Goal: Task Accomplishment & Management: Manage account settings

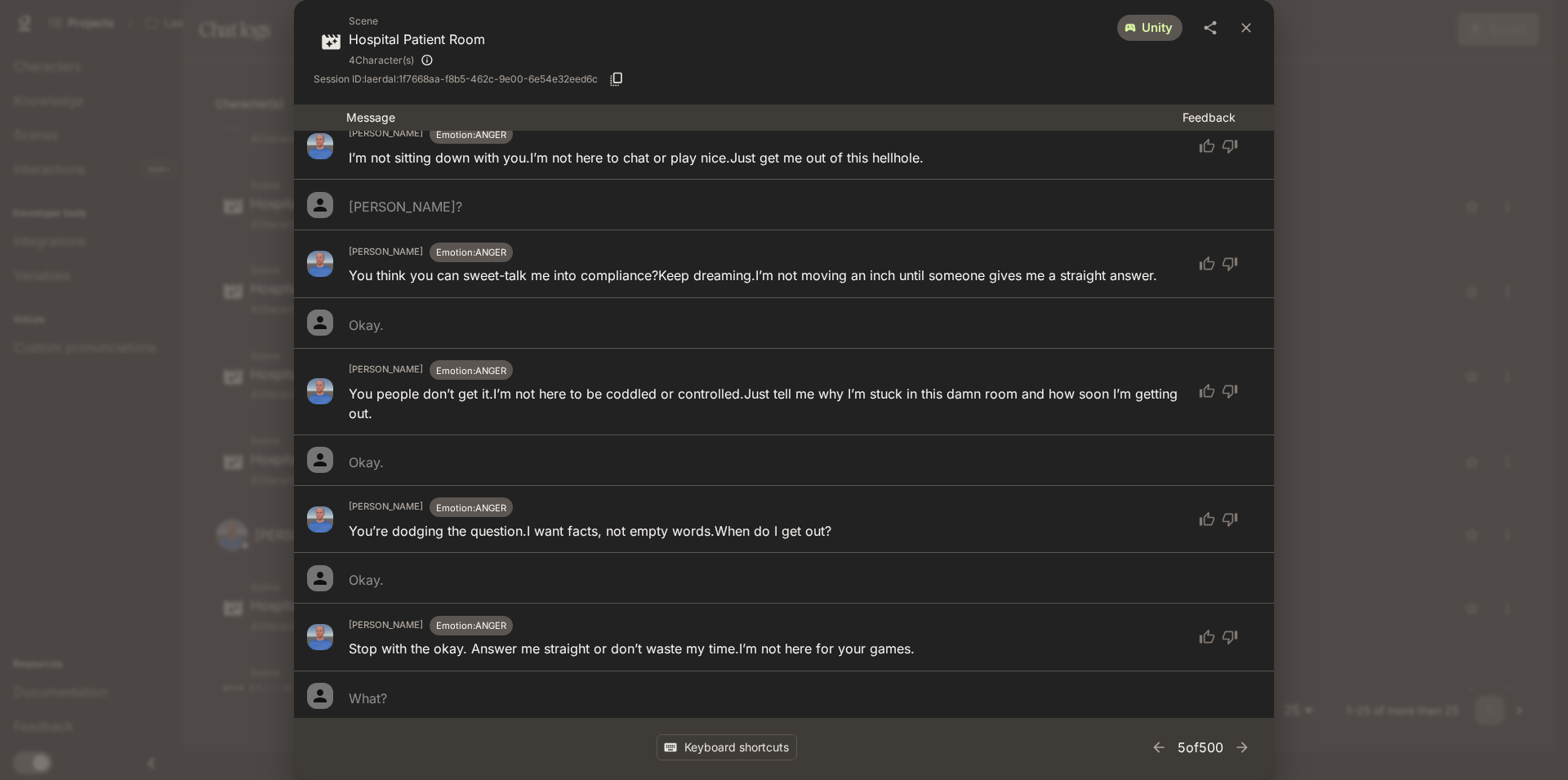
scroll to position [687, 0]
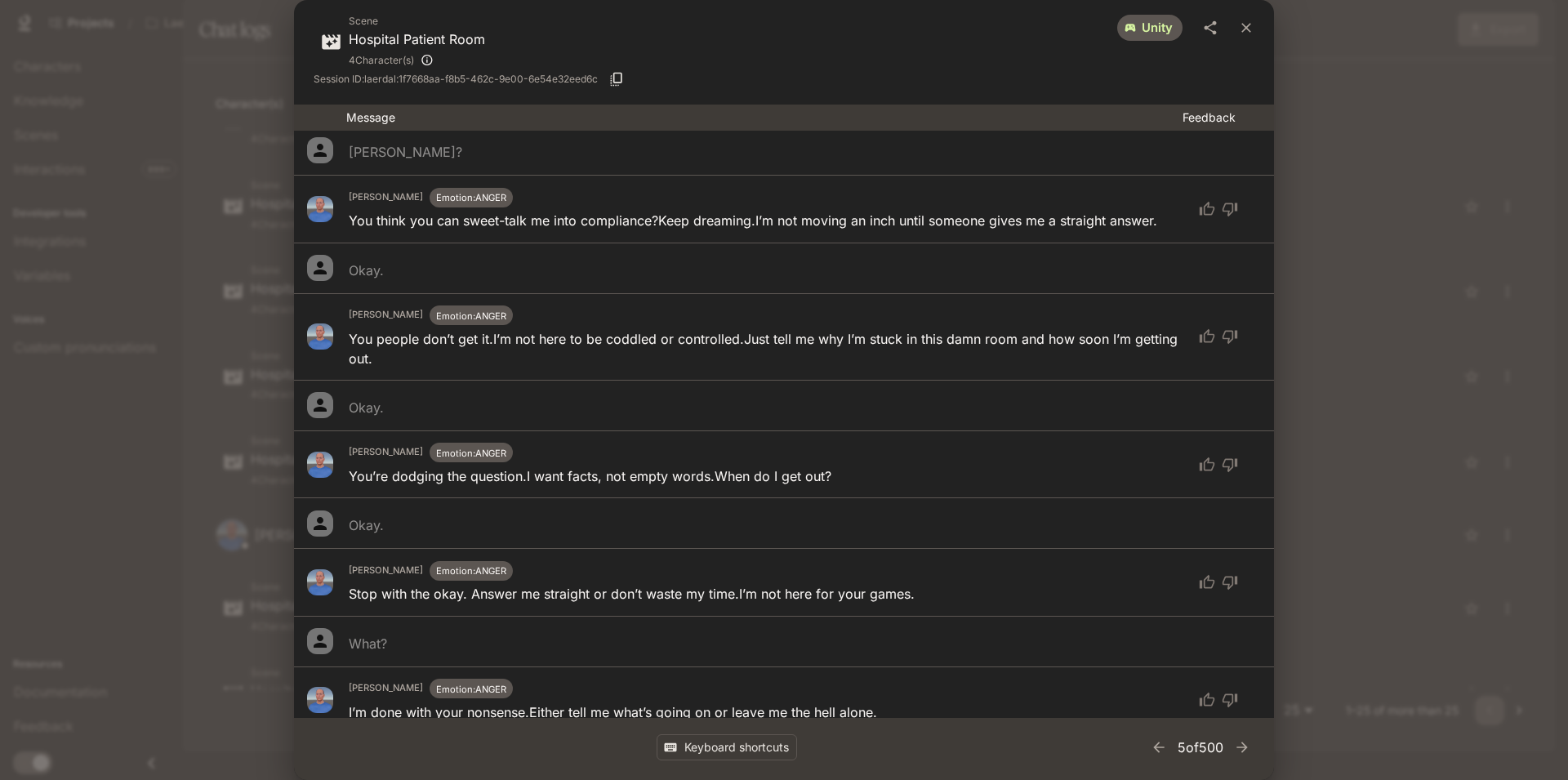
click at [601, 400] on div "Okay." at bounding box center [765, 407] width 834 height 20
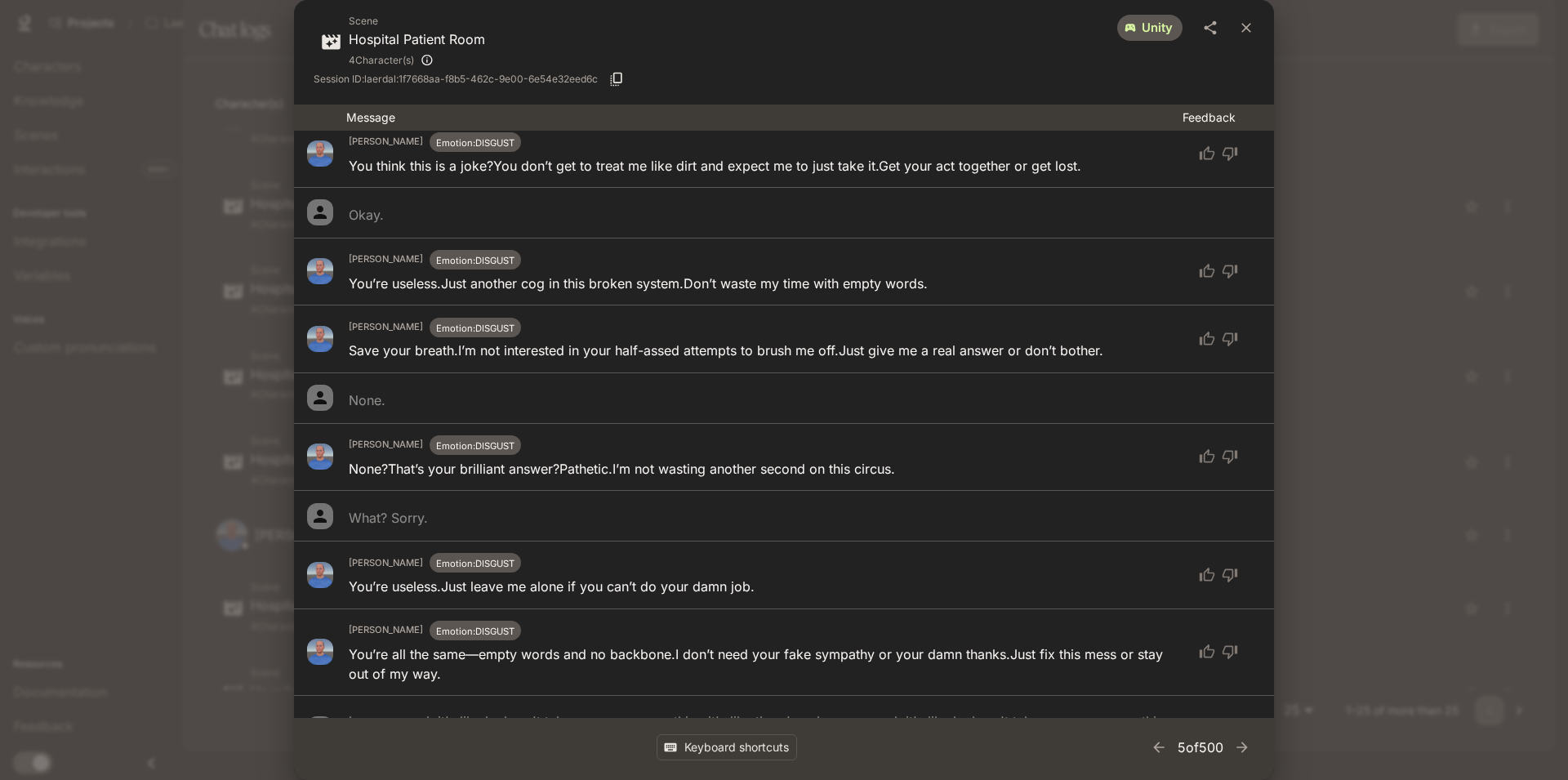
scroll to position [1471, 0]
click at [1246, 28] on icon "close" at bounding box center [1247, 28] width 10 height 10
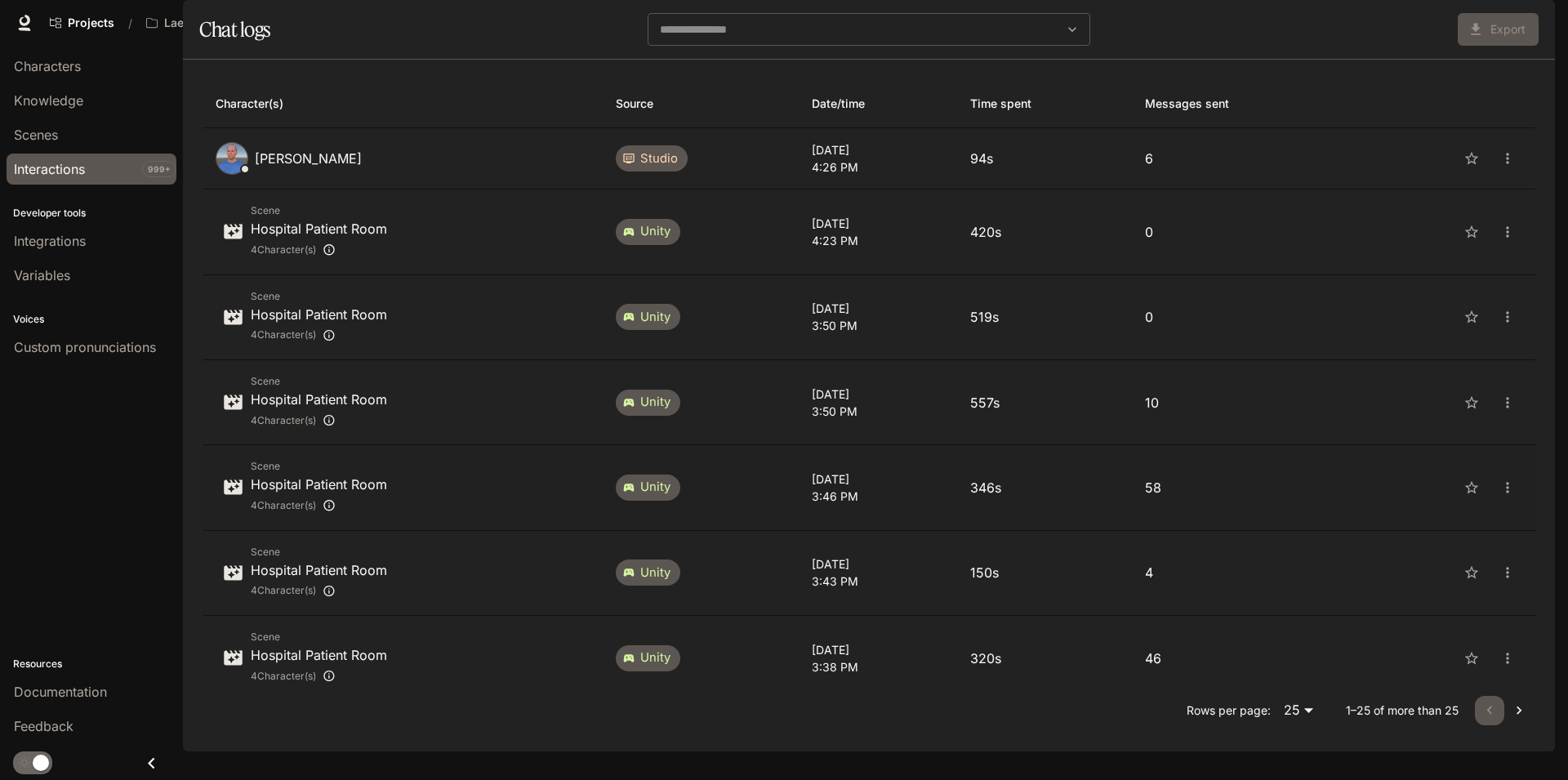
click at [1223, 498] on p "58" at bounding box center [1242, 487] width 194 height 20
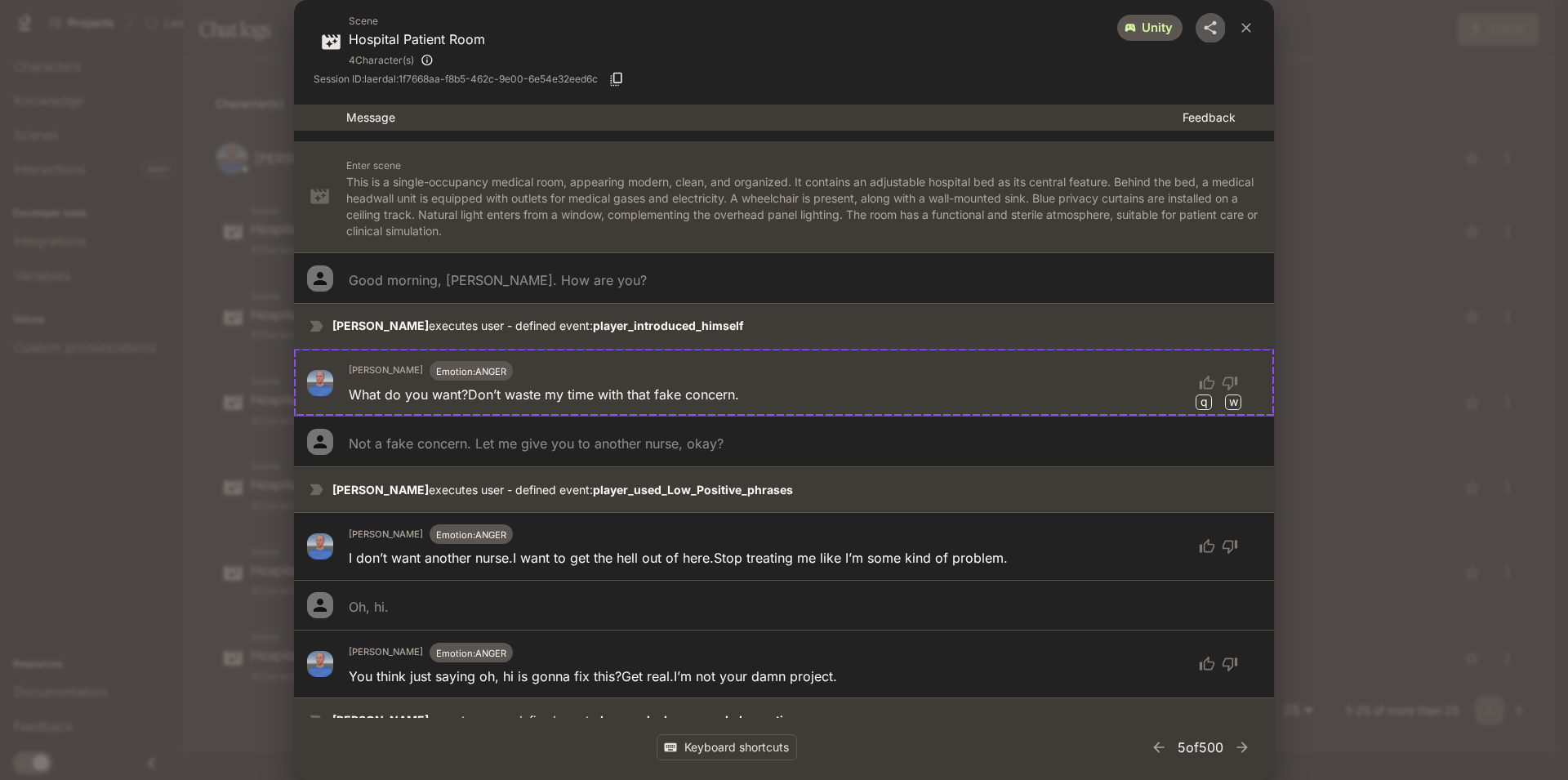
click at [1212, 31] on icon "share" at bounding box center [1211, 28] width 12 height 14
click at [1248, 29] on icon "close" at bounding box center [1247, 28] width 10 height 10
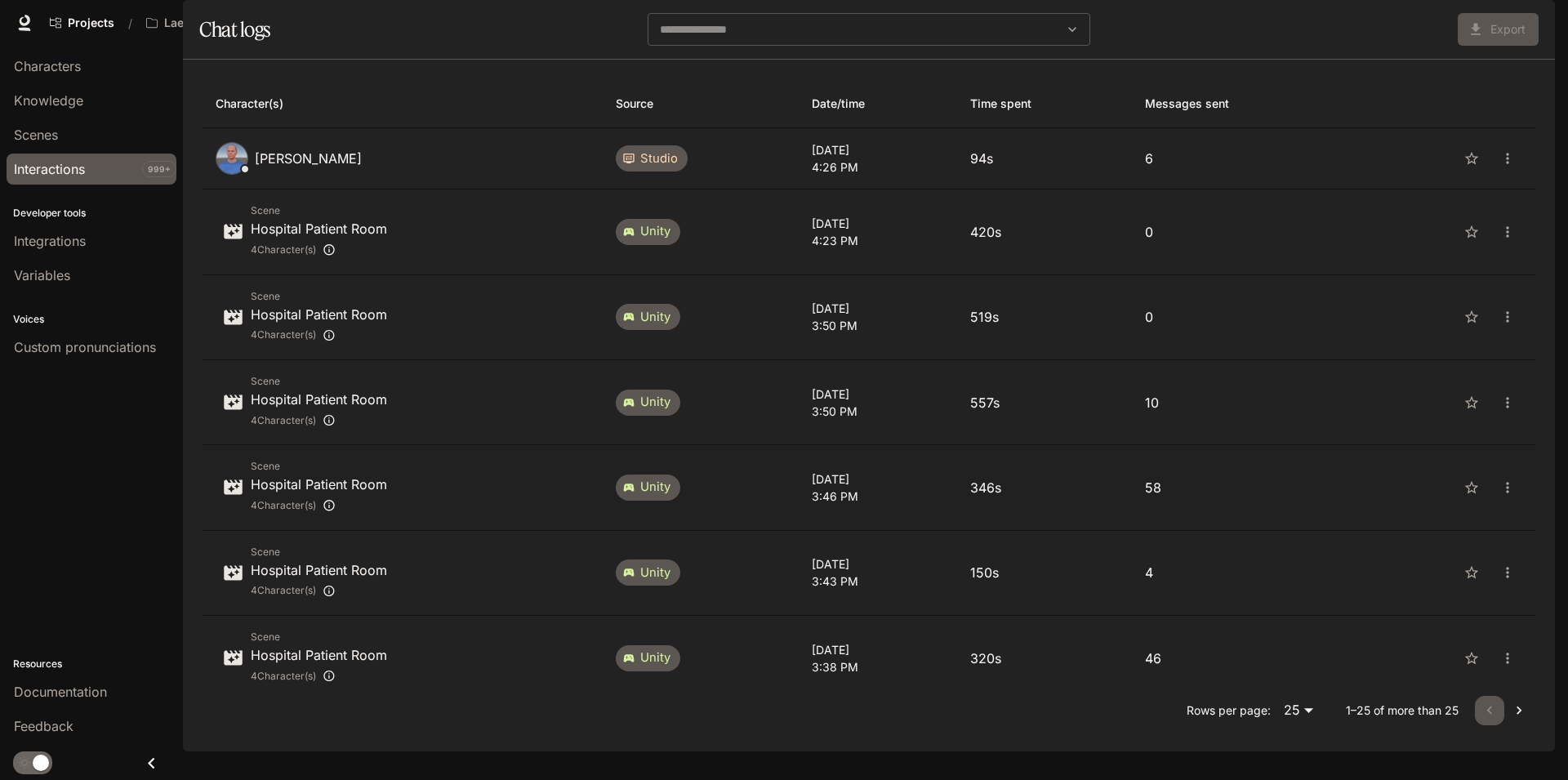
click at [1323, 518] on td "58" at bounding box center [1242, 487] width 220 height 85
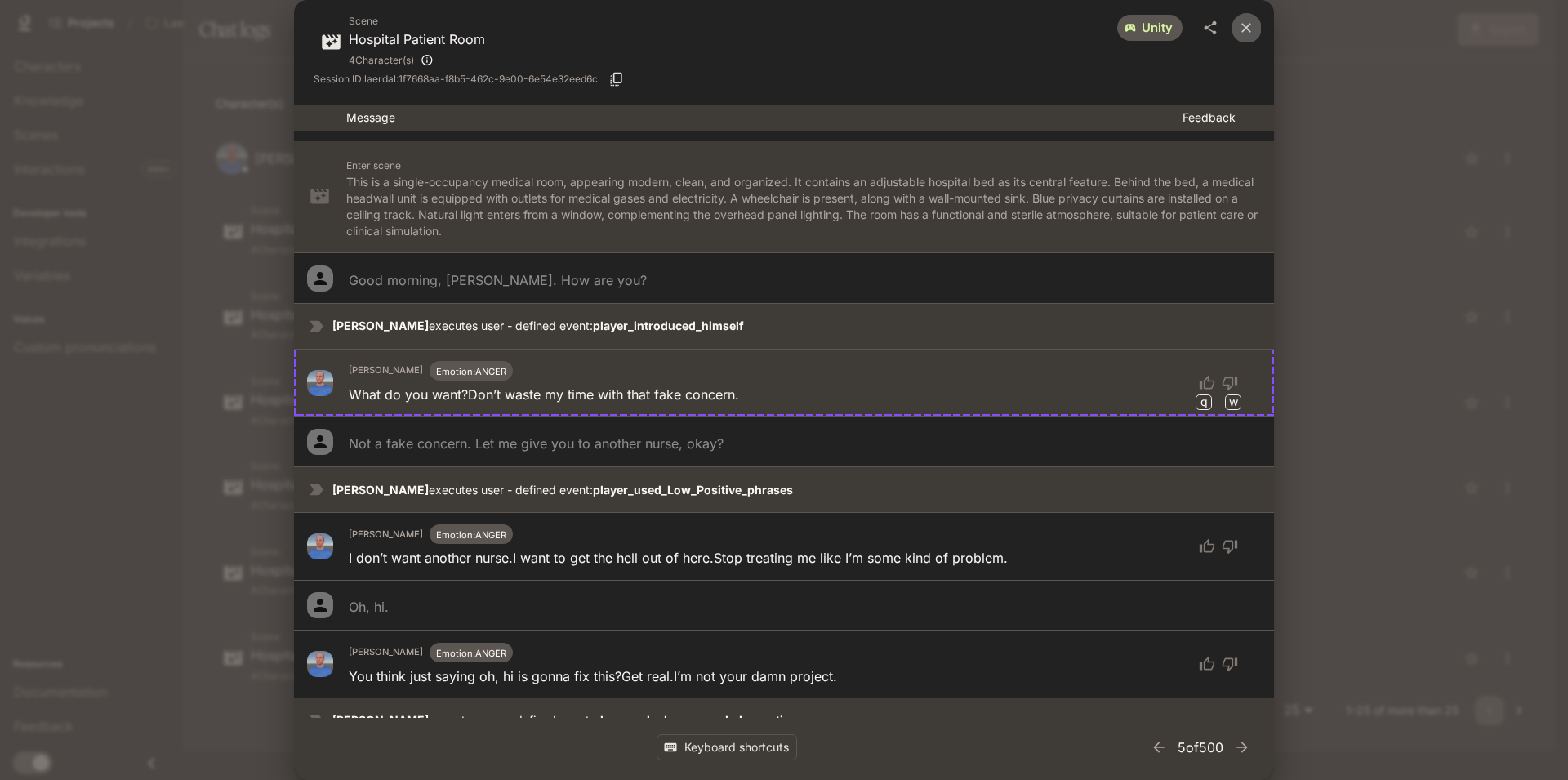
click at [1253, 30] on icon "close" at bounding box center [1246, 28] width 16 height 16
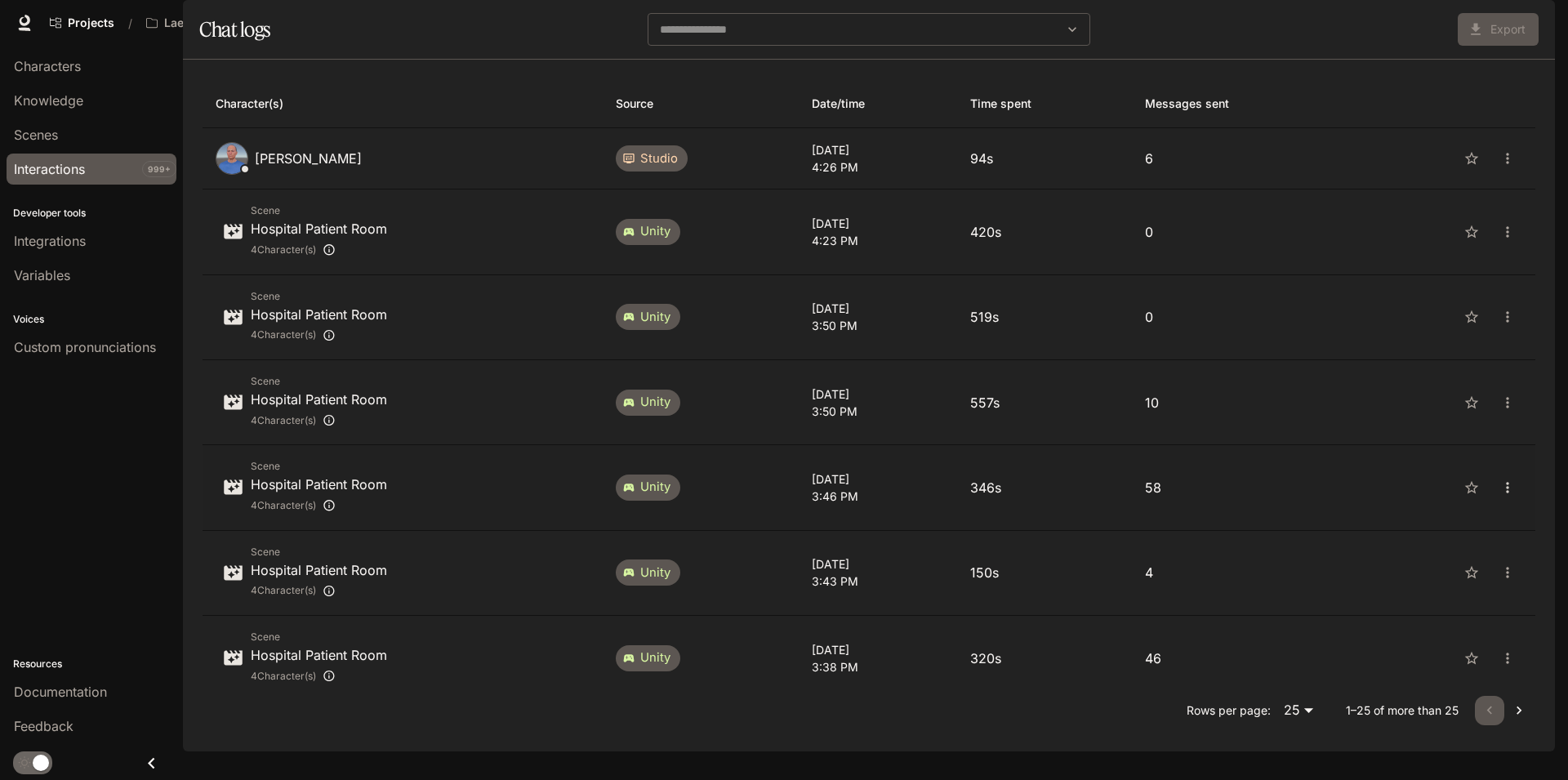
click at [1499, 496] on icon "close" at bounding box center [1507, 487] width 16 height 16
click at [1504, 534] on span "Download as Text" at bounding box center [1488, 532] width 112 height 20
click at [99, 13] on link "Projects" at bounding box center [82, 23] width 79 height 32
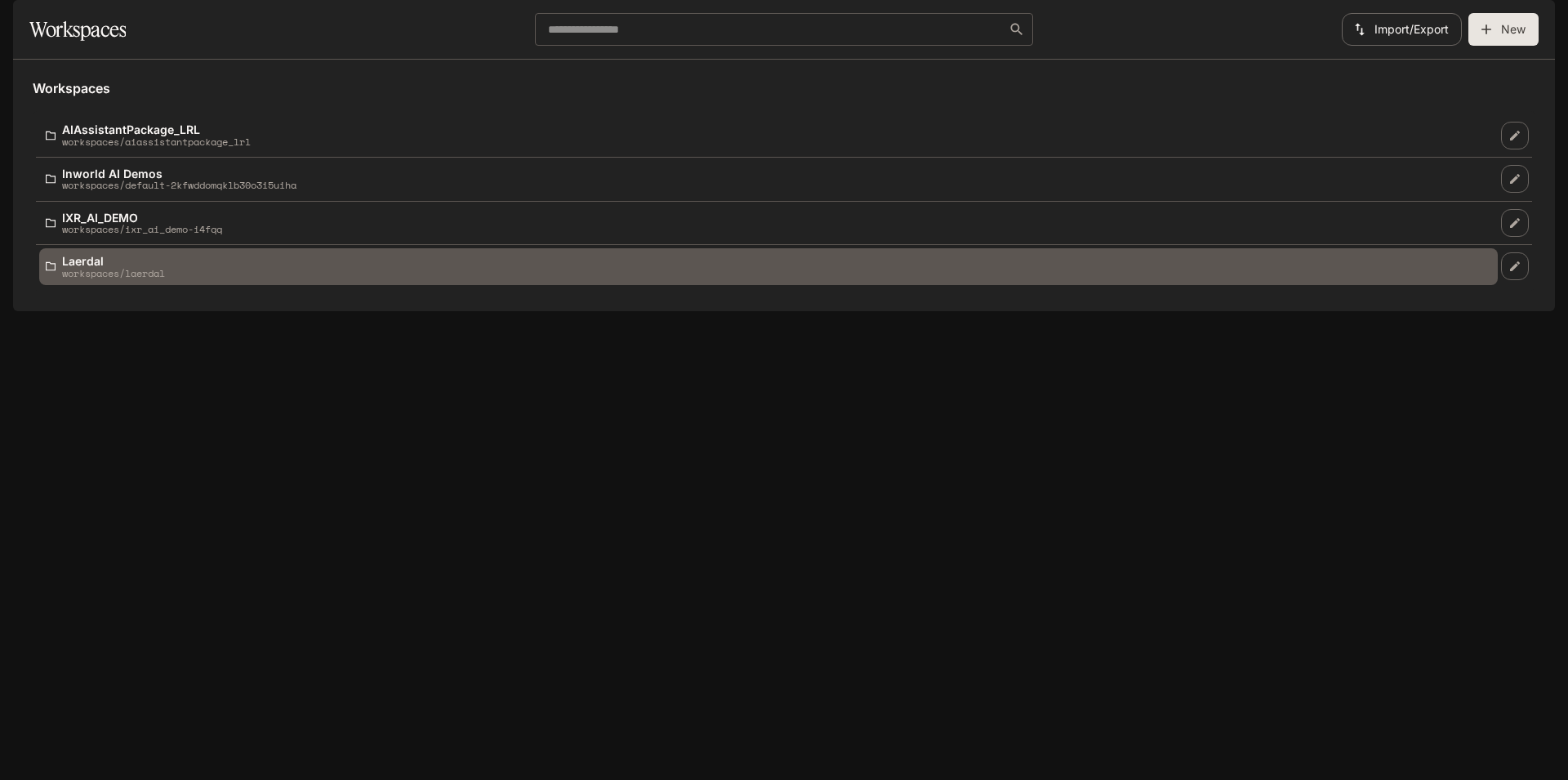
click at [117, 267] on p "Laerdal" at bounding box center [113, 260] width 103 height 12
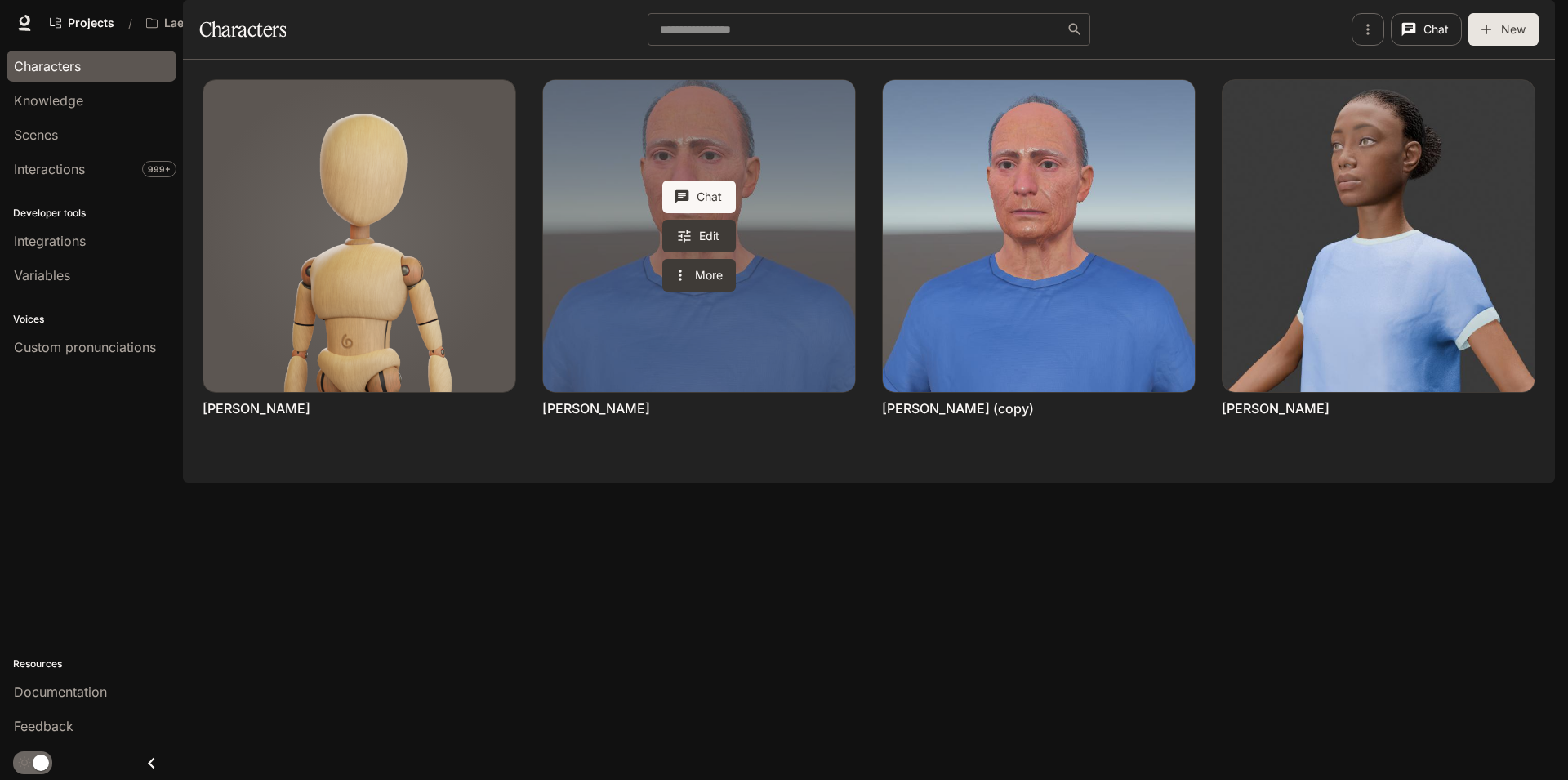
click at [619, 382] on link "James Turner" at bounding box center [699, 236] width 312 height 312
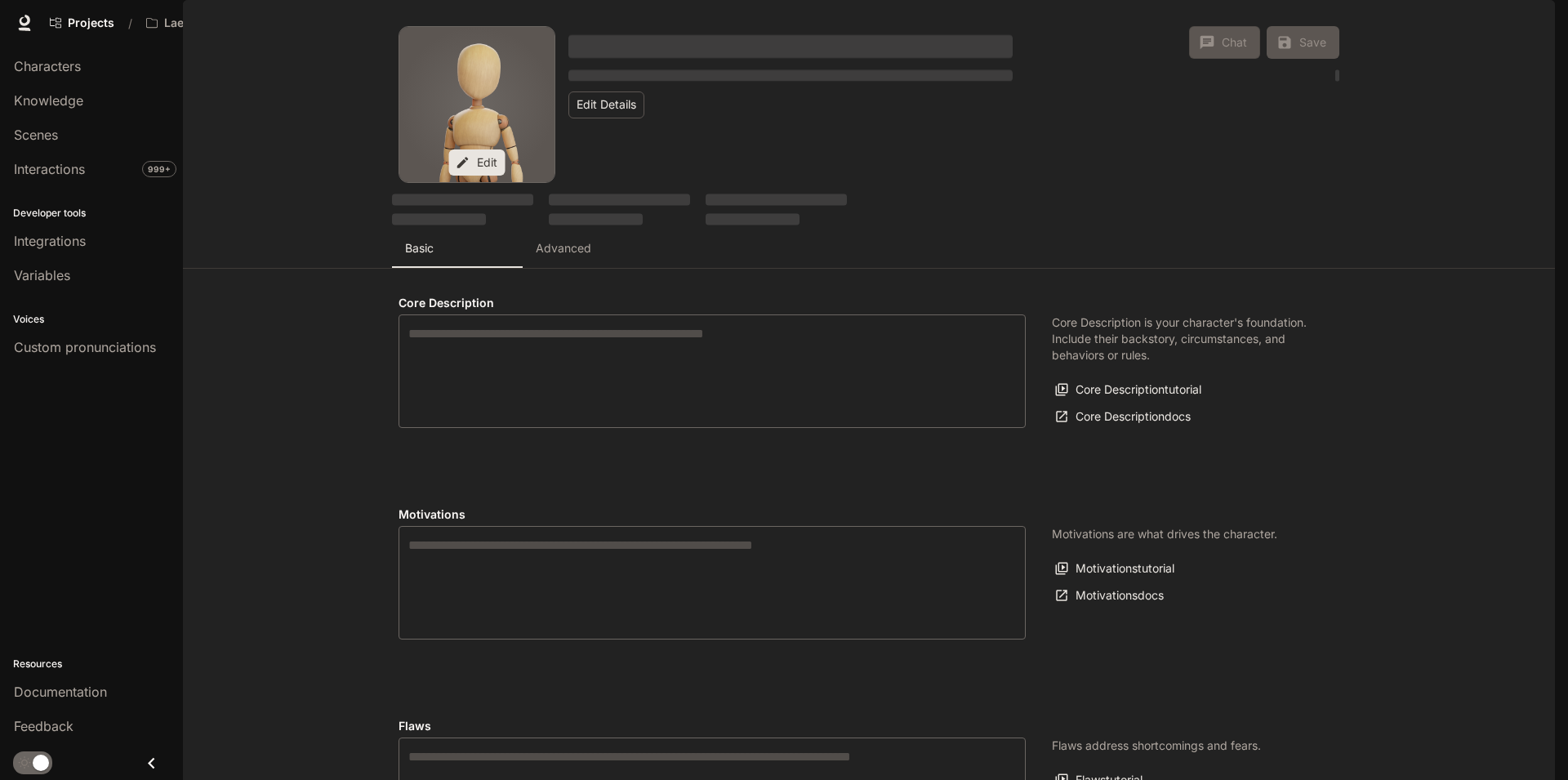
type textarea "**********"
type input "**********"
type textarea "**********"
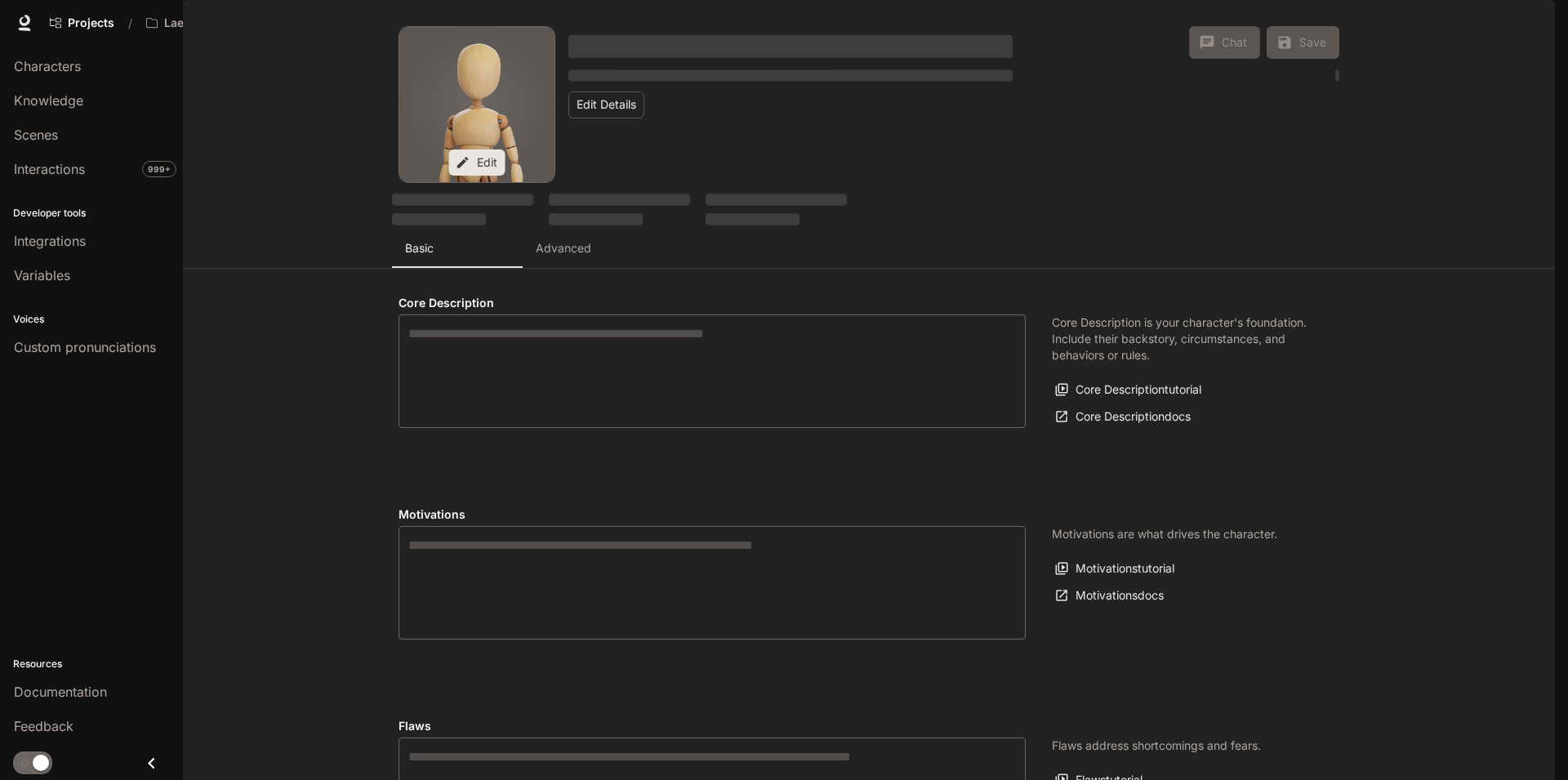
type input "*"
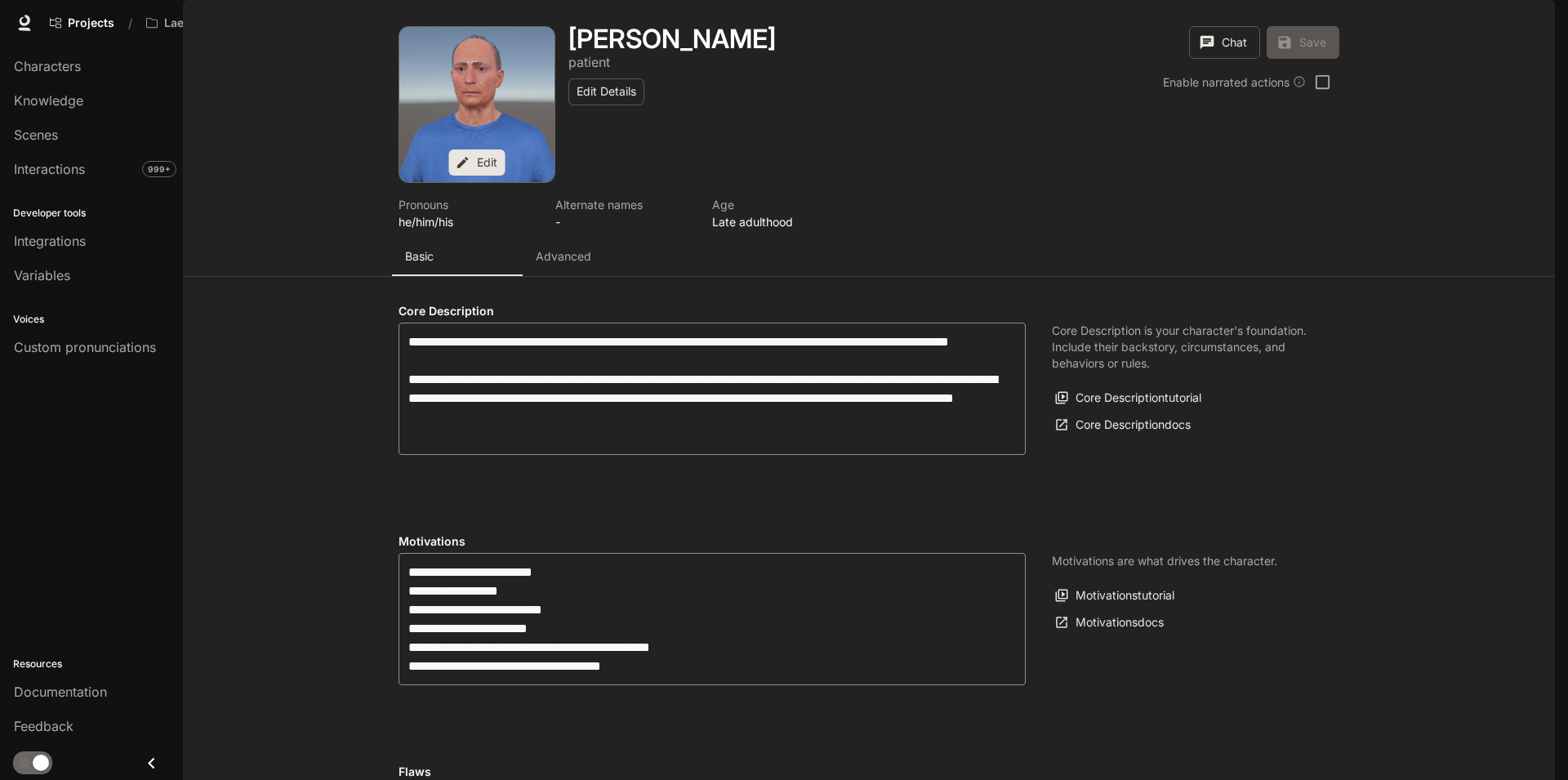
type input "**********"
click at [576, 265] on p "Advanced" at bounding box center [563, 257] width 55 height 16
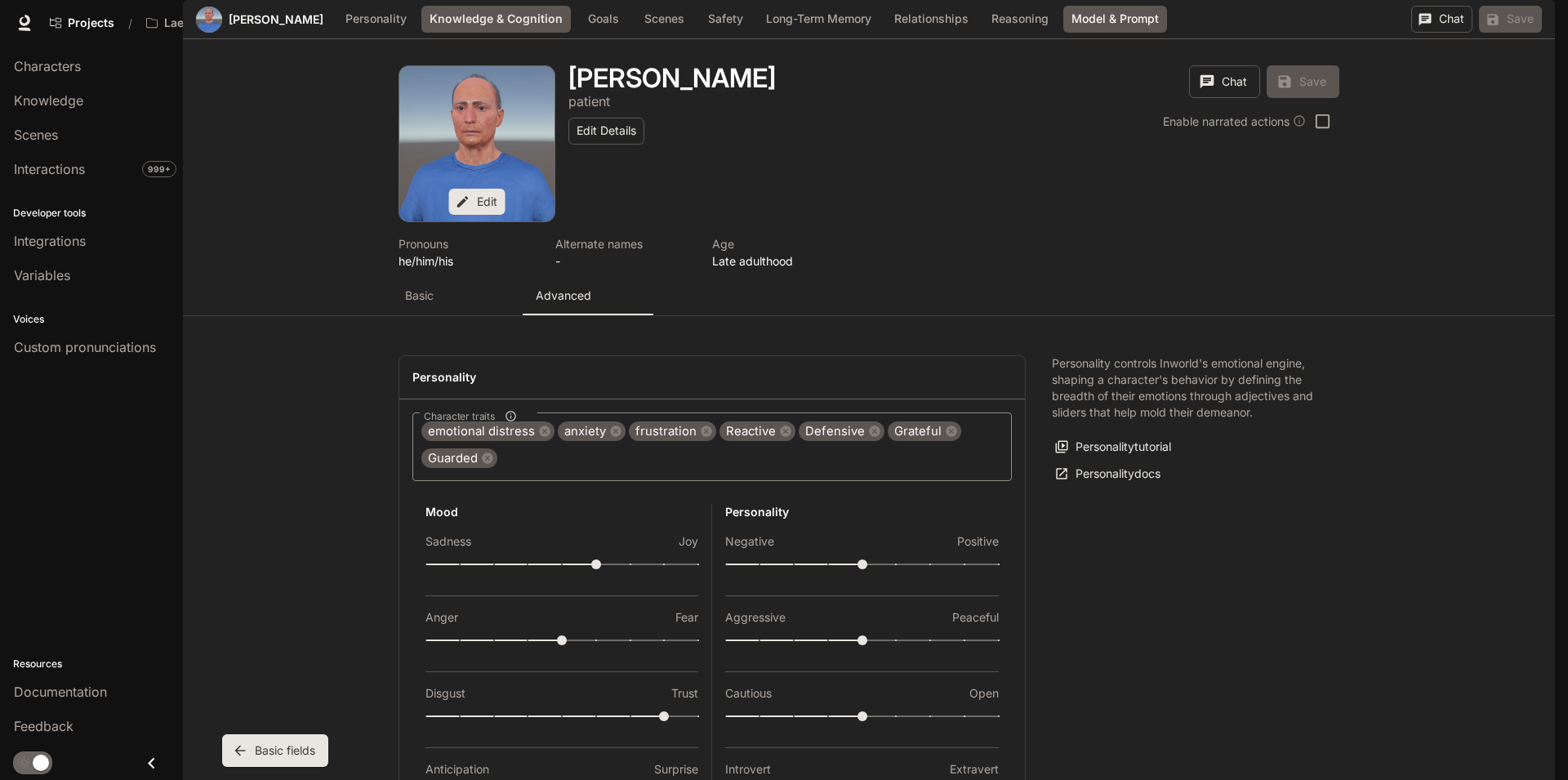
click at [1118, 32] on button "Model & Prompt" at bounding box center [1115, 19] width 104 height 27
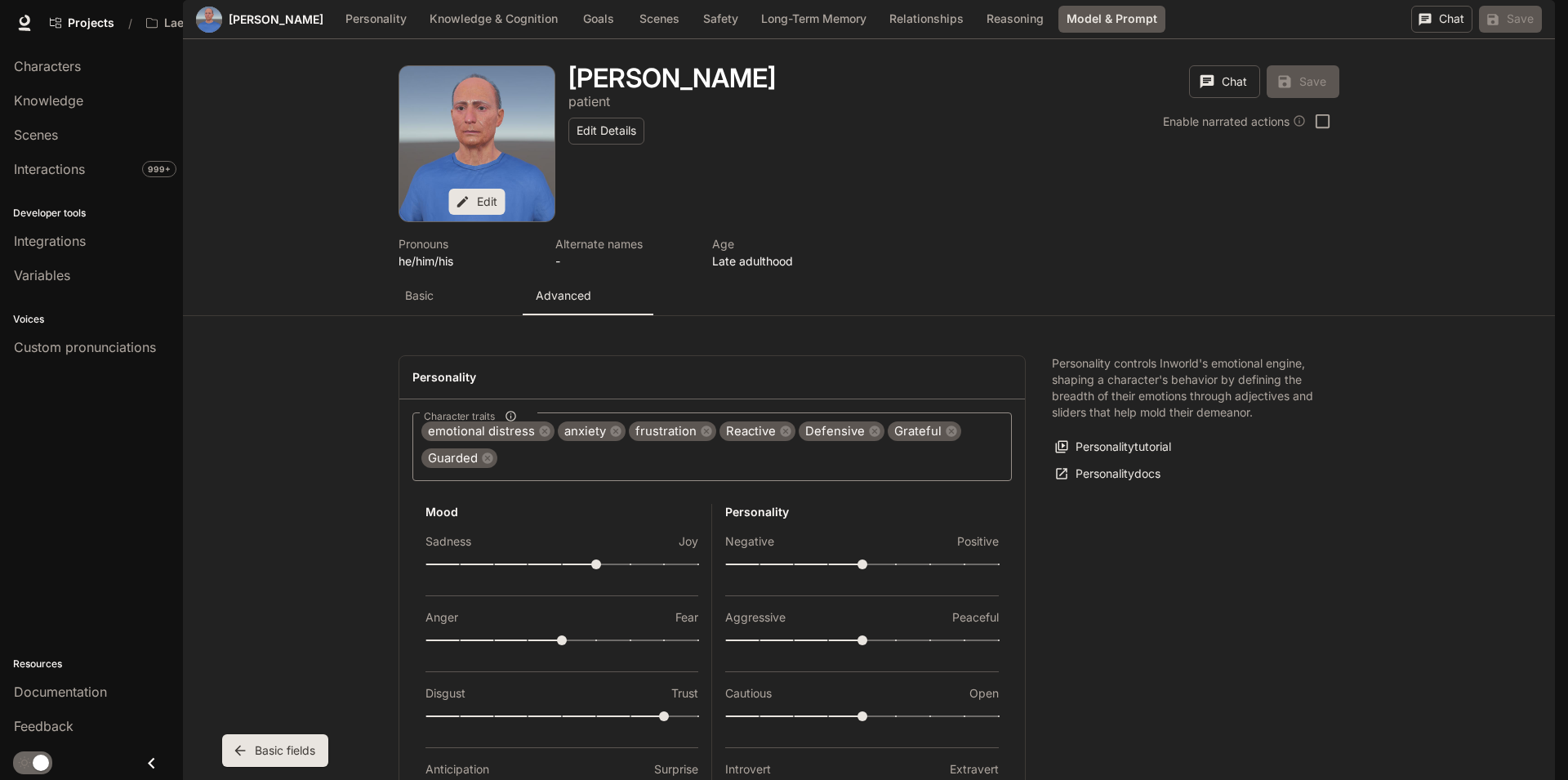
drag, startPoint x: 612, startPoint y: 457, endPoint x: 647, endPoint y: 457, distance: 35.0
copy p "Top P"
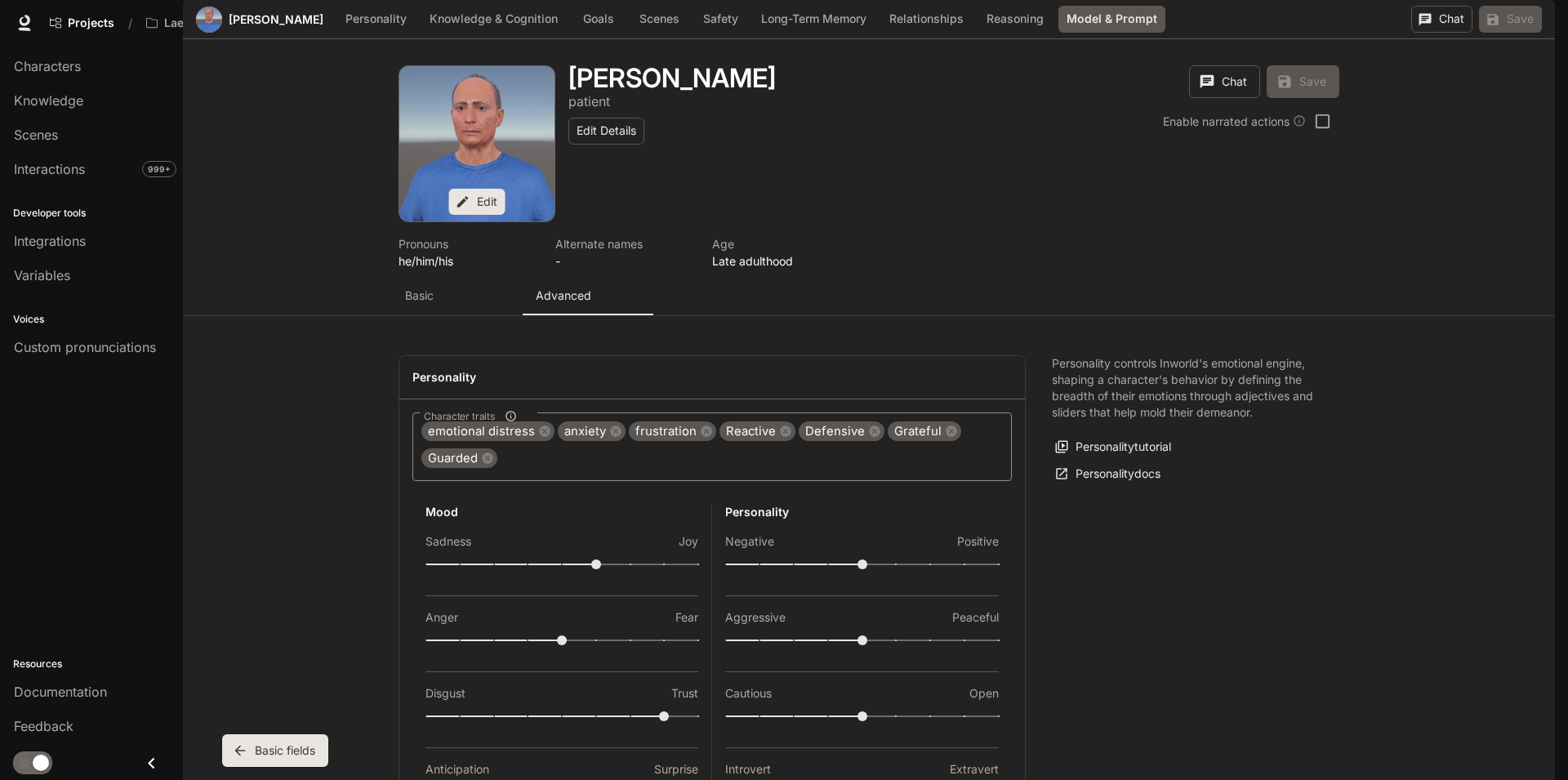
drag, startPoint x: 1224, startPoint y: 219, endPoint x: 1073, endPoint y: 219, distance: 151.0
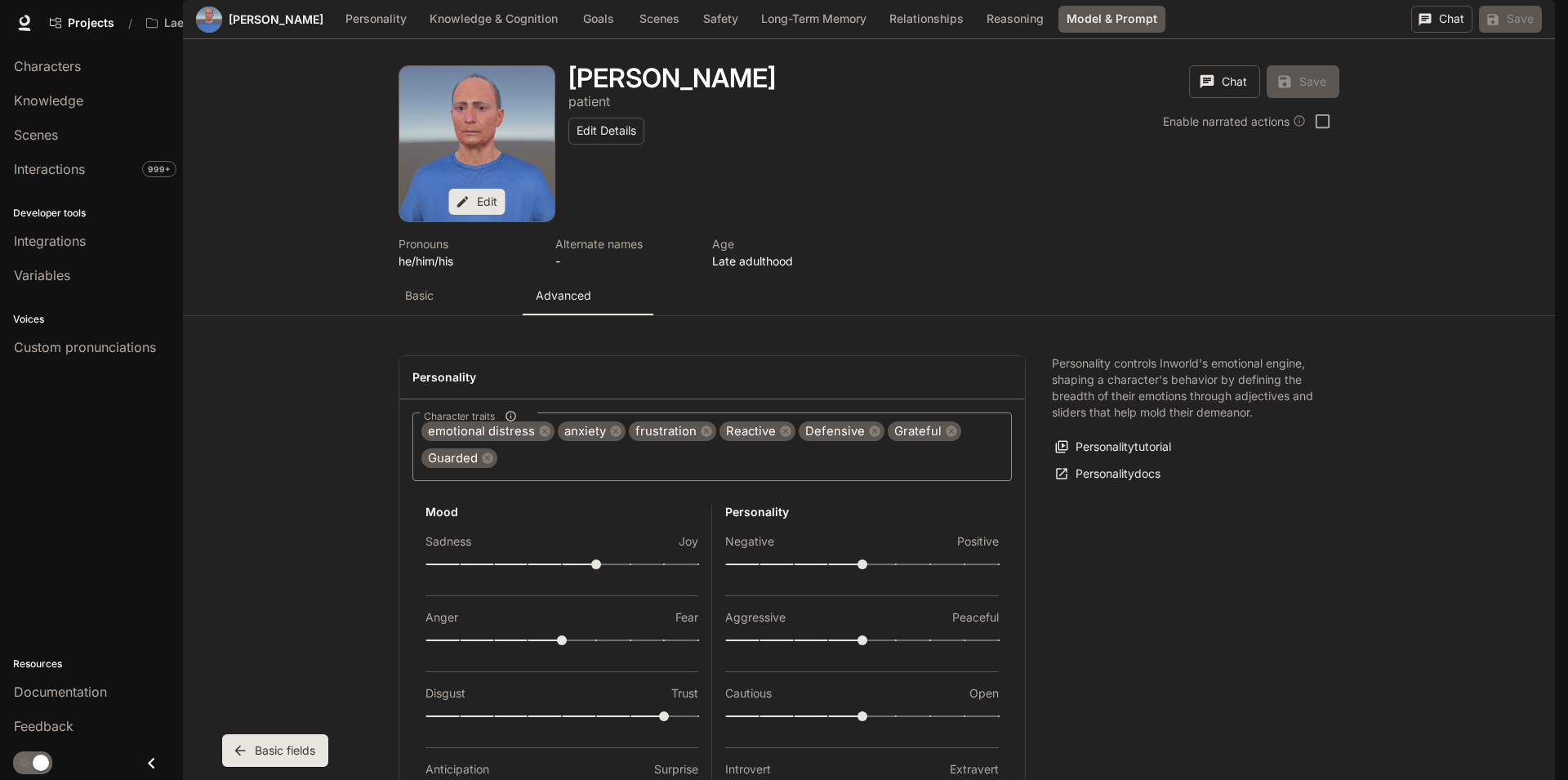
drag, startPoint x: 1270, startPoint y: 219, endPoint x: 1078, endPoint y: 220, distance: 192.0
drag, startPoint x: 1207, startPoint y: 220, endPoint x: 1067, endPoint y: 216, distance: 140.1
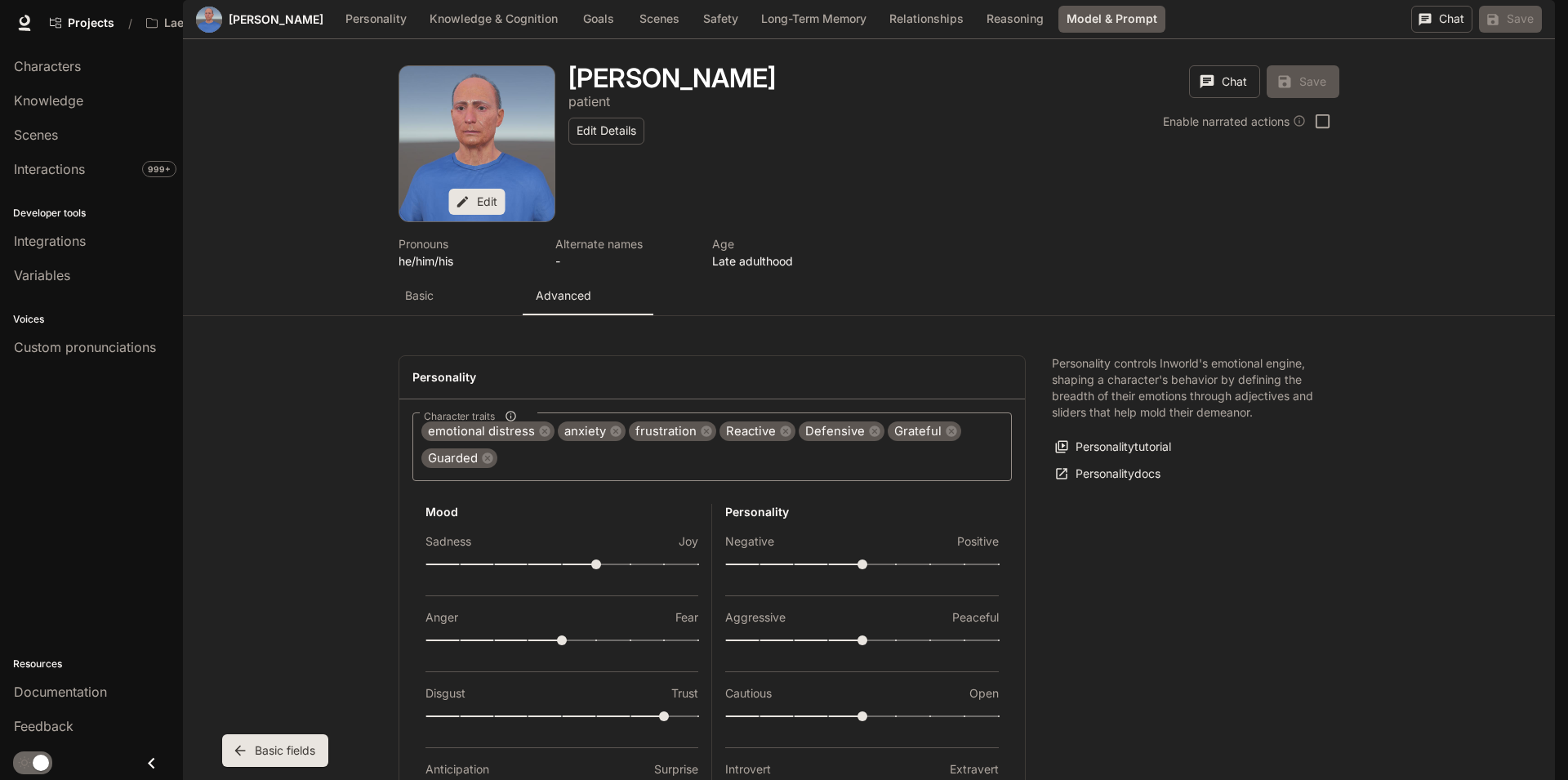
drag, startPoint x: 1262, startPoint y: 223, endPoint x: 1074, endPoint y: 218, distance: 188.1
drag, startPoint x: 1257, startPoint y: 230, endPoint x: 1049, endPoint y: 214, distance: 208.6
